Goal: Navigation & Orientation: Find specific page/section

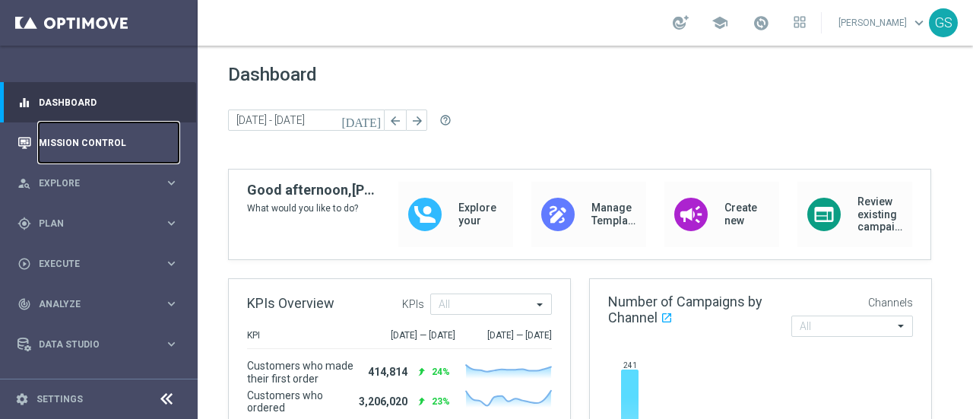
click at [88, 144] on link "Mission Control" at bounding box center [109, 142] width 140 height 40
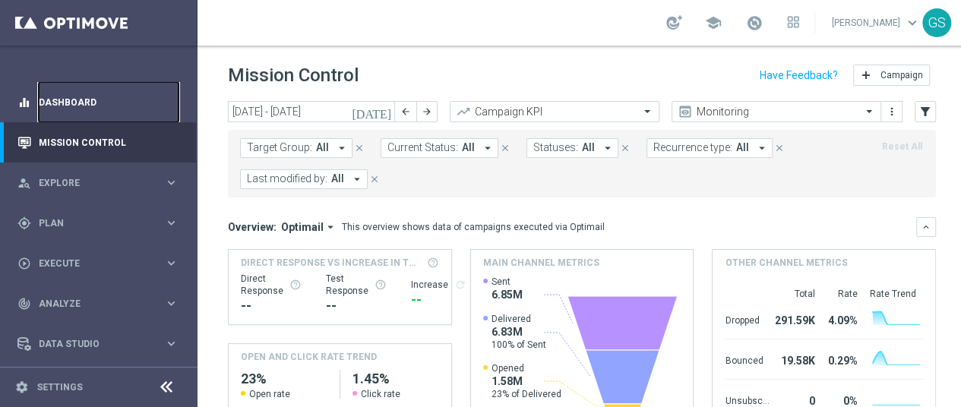
click at [93, 108] on link "Dashboard" at bounding box center [109, 102] width 140 height 40
